Goal: Find specific page/section: Find specific page/section

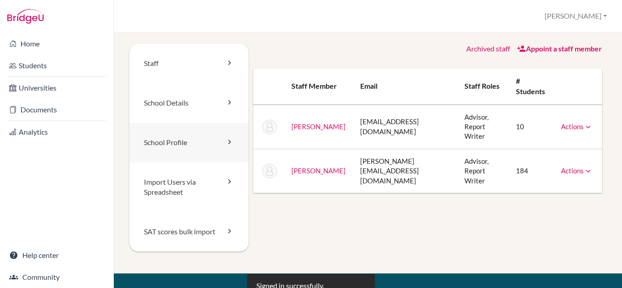
click at [208, 149] on link "School Profile" at bounding box center [188, 143] width 119 height 40
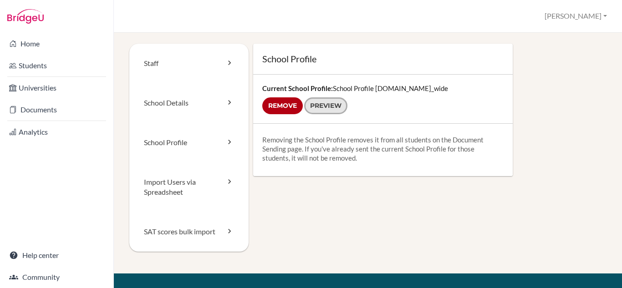
click at [326, 113] on link "Preview" at bounding box center [325, 105] width 43 height 17
